Goal: Check status

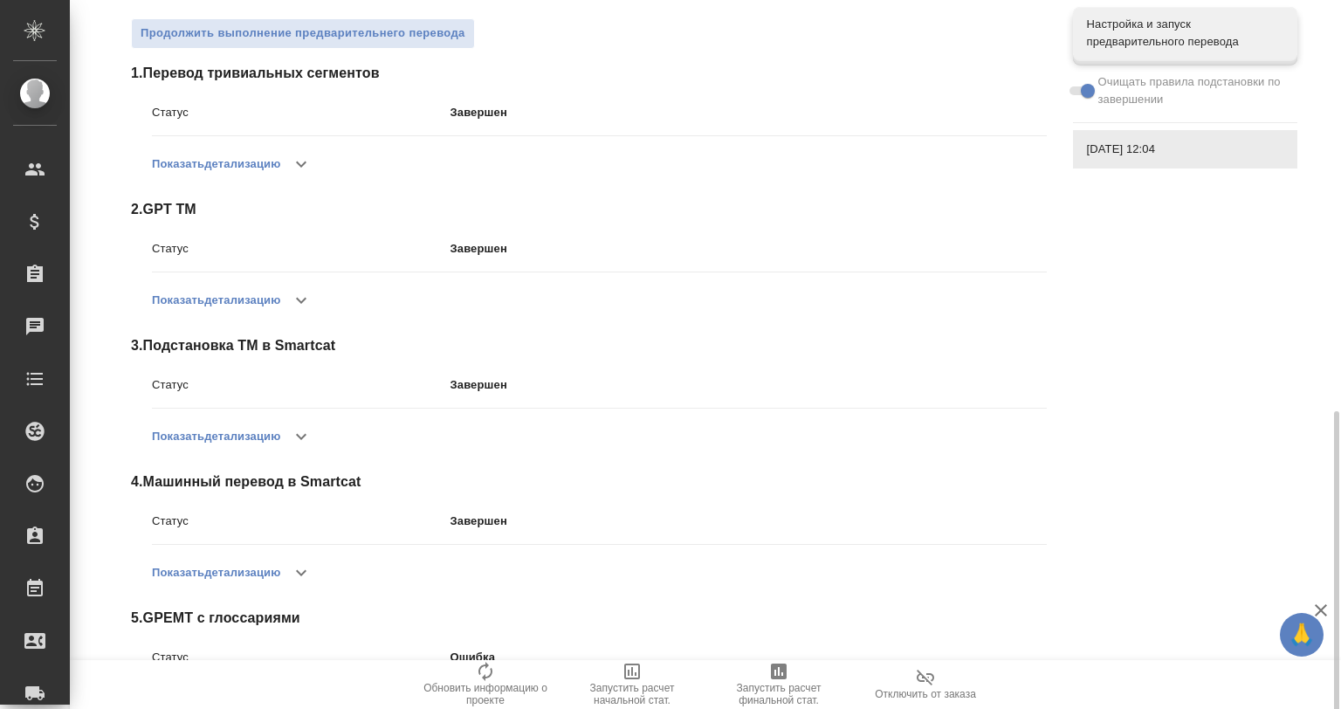
scroll to position [432, 0]
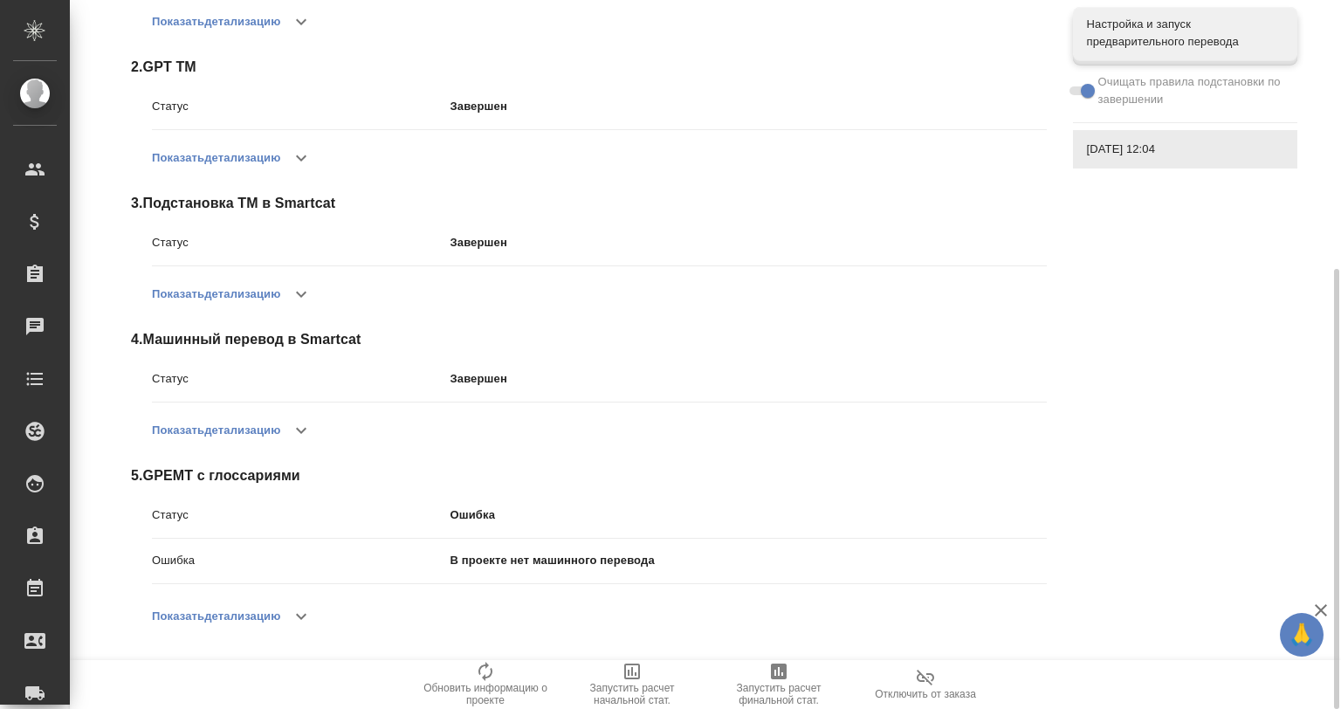
click at [279, 608] on button "Показать детализацию" at bounding box center [216, 616] width 128 height 42
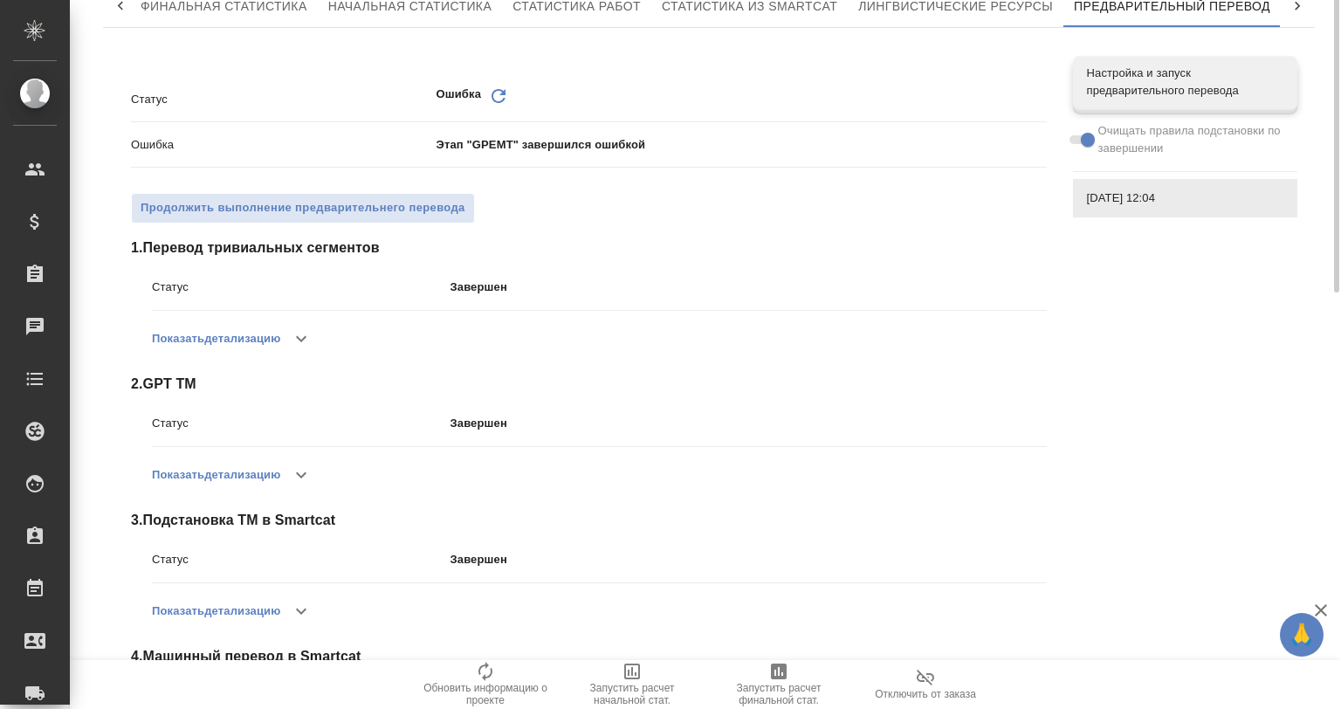
scroll to position [0, 0]
